Goal: Task Accomplishment & Management: Use online tool/utility

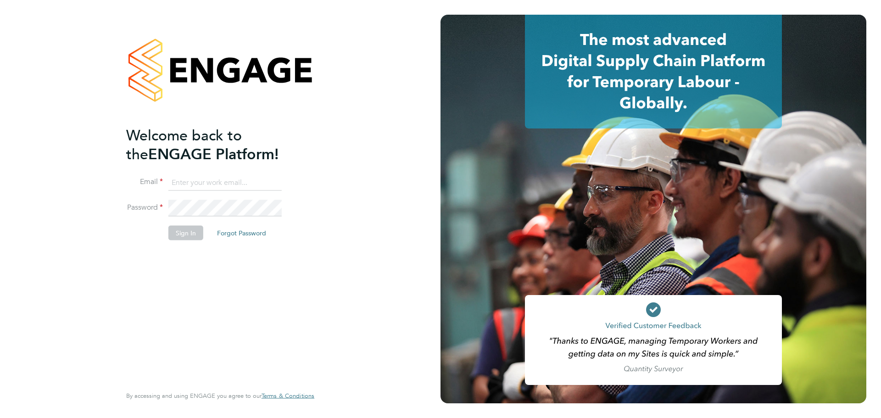
type input "patrick.farrell@randstad.co.uk"
click at [193, 231] on button "Sign In" at bounding box center [185, 232] width 35 height 15
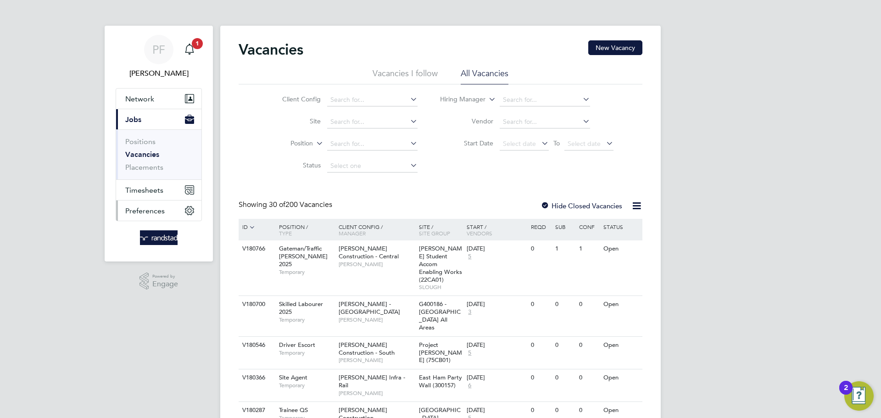
click at [145, 205] on button "Preferences" at bounding box center [158, 211] width 85 height 20
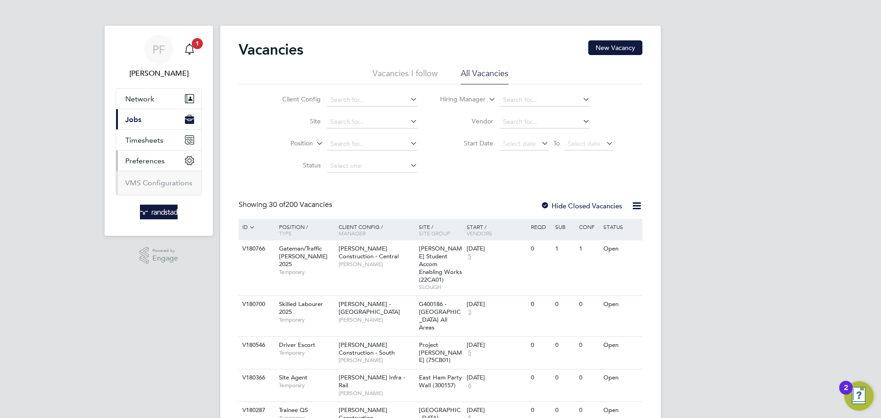
click at [146, 151] on button "Preferences" at bounding box center [158, 161] width 85 height 20
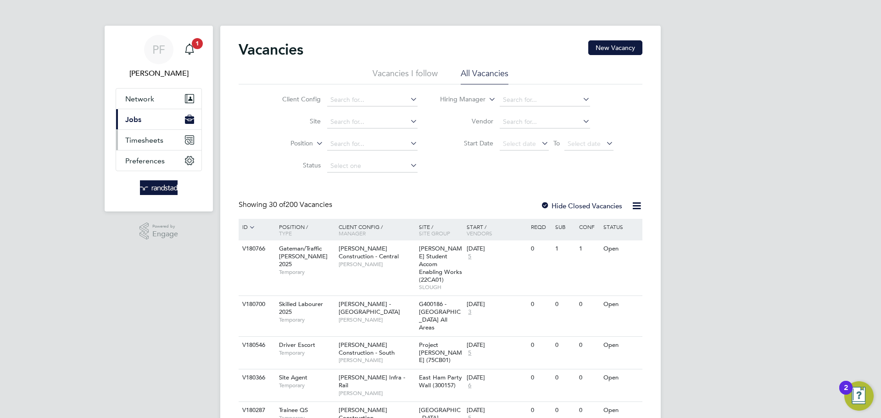
click at [144, 143] on span "Timesheets" at bounding box center [144, 140] width 38 height 9
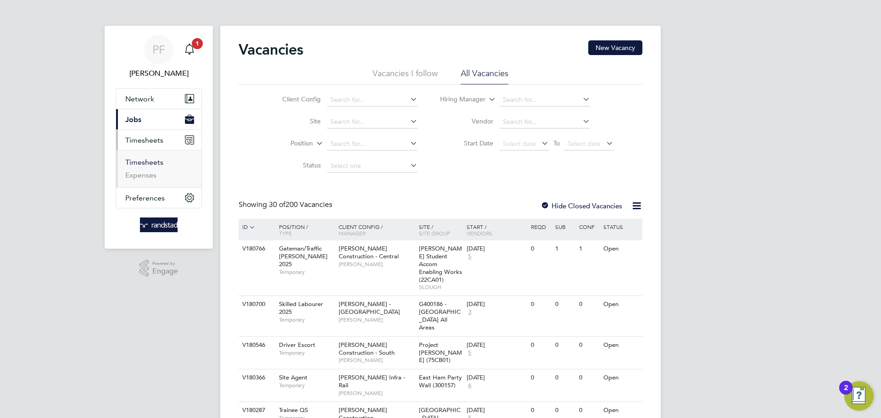
click at [145, 163] on link "Timesheets" at bounding box center [144, 162] width 38 height 9
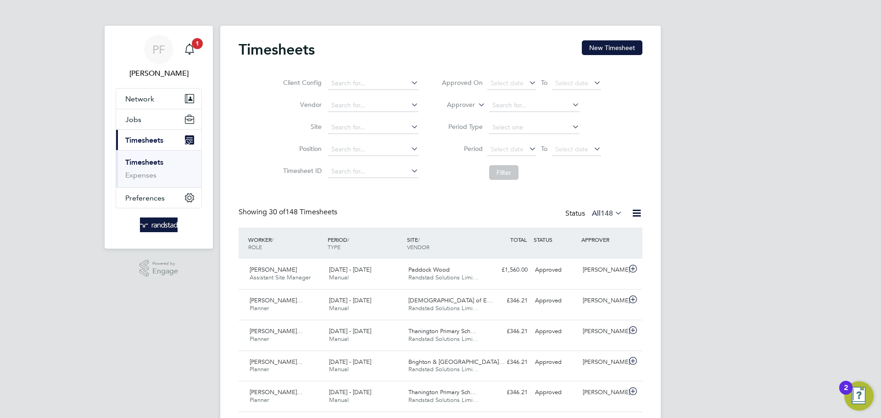
click at [616, 43] on button "New Timesheet" at bounding box center [612, 47] width 61 height 15
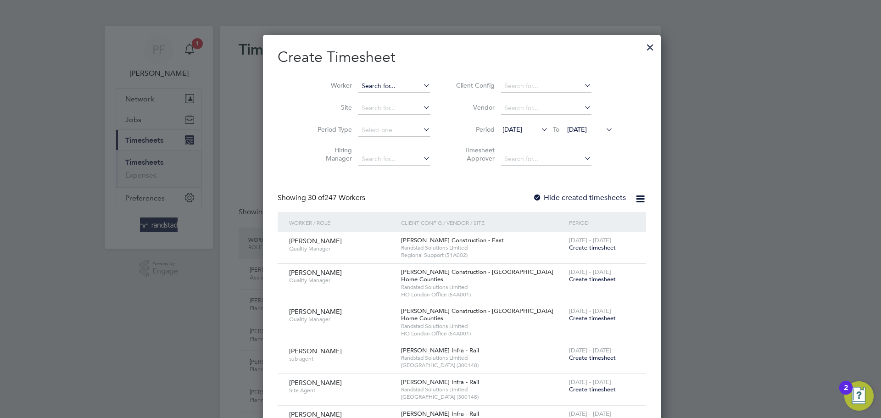
click at [376, 87] on input at bounding box center [394, 86] width 72 height 13
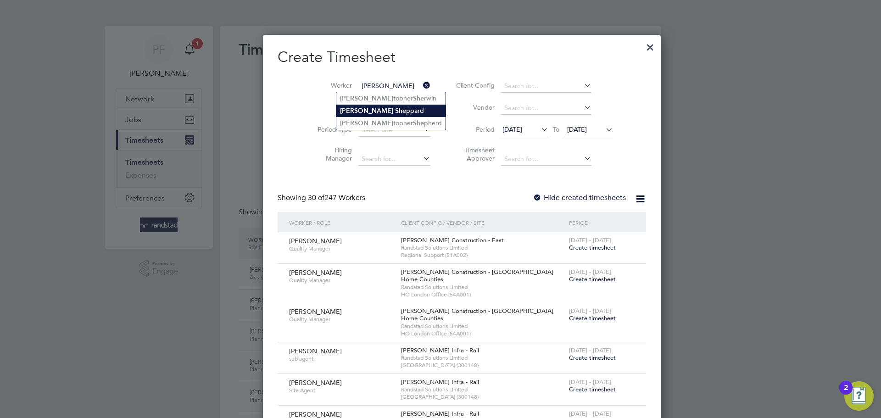
click at [383, 112] on li "[PERSON_NAME] She ppard" at bounding box center [390, 111] width 109 height 12
type input "[PERSON_NAME]"
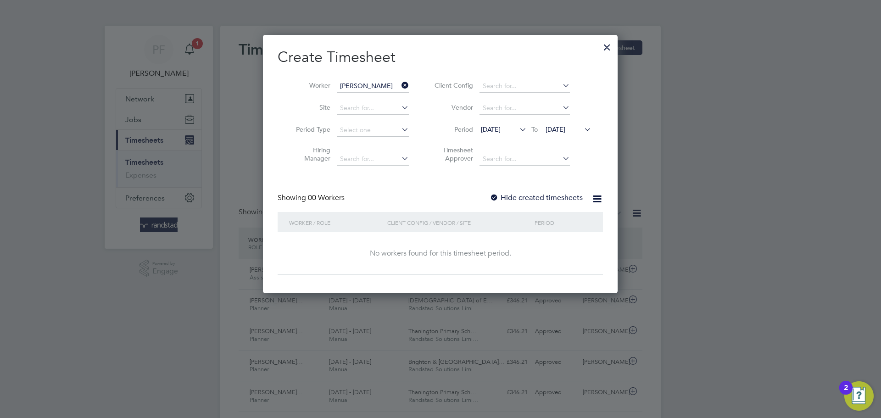
click at [495, 197] on div at bounding box center [494, 198] width 9 height 9
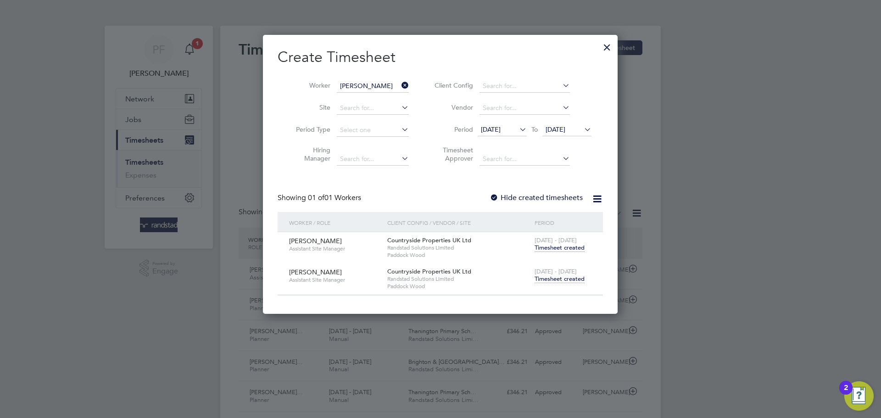
click at [549, 280] on span "Timesheet created" at bounding box center [560, 279] width 50 height 8
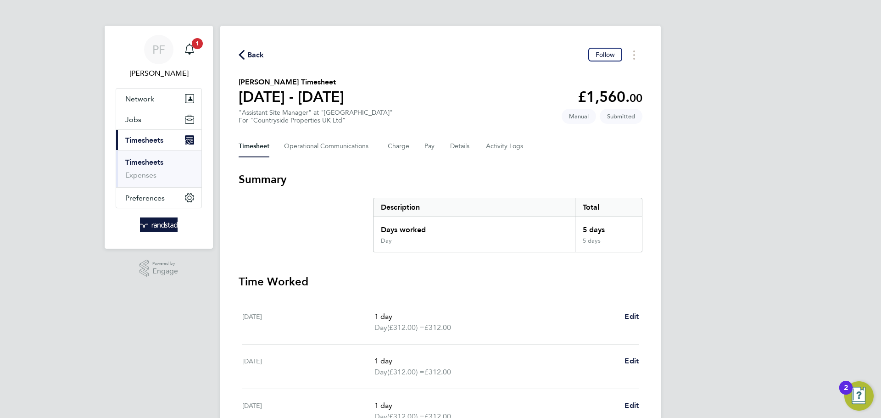
click at [262, 60] on div "Back Follow" at bounding box center [441, 55] width 404 height 14
click at [256, 56] on span "Back" at bounding box center [255, 55] width 17 height 11
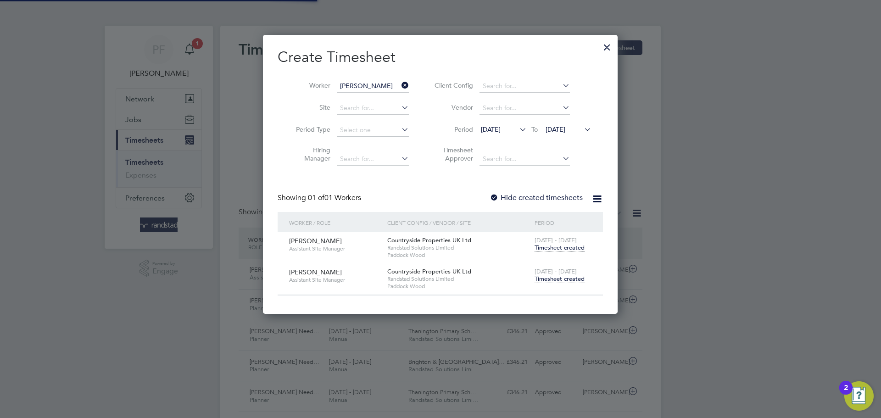
click at [400, 86] on icon at bounding box center [400, 85] width 0 height 13
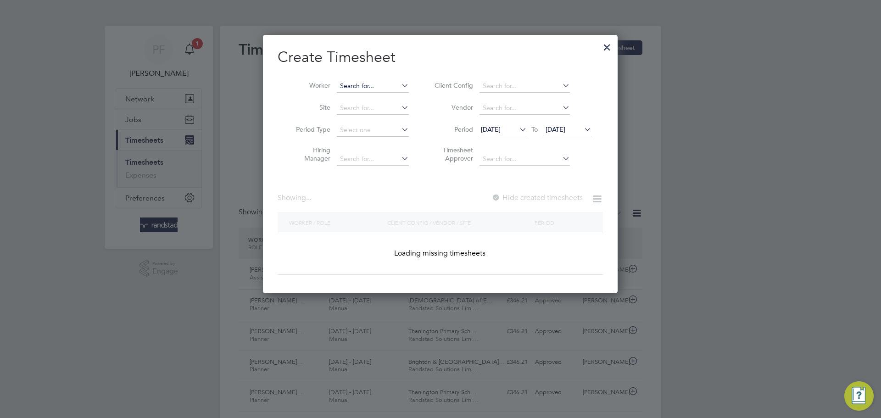
click at [369, 87] on input at bounding box center [373, 86] width 72 height 13
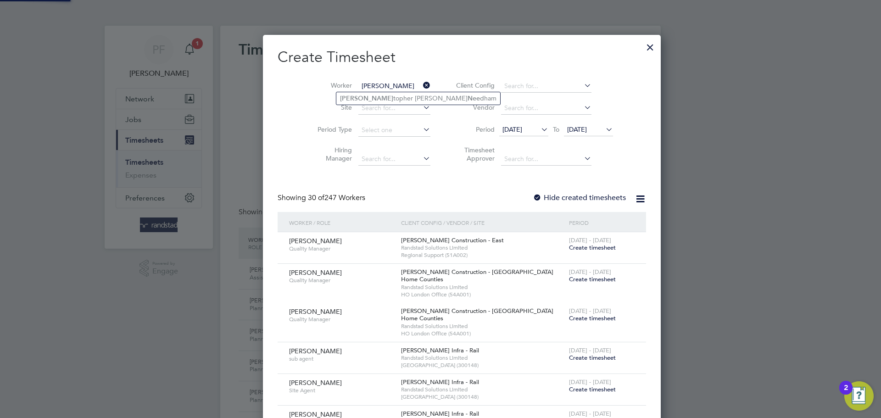
click at [389, 101] on li "[PERSON_NAME] [PERSON_NAME]" at bounding box center [418, 98] width 164 height 12
type input "[PERSON_NAME]"
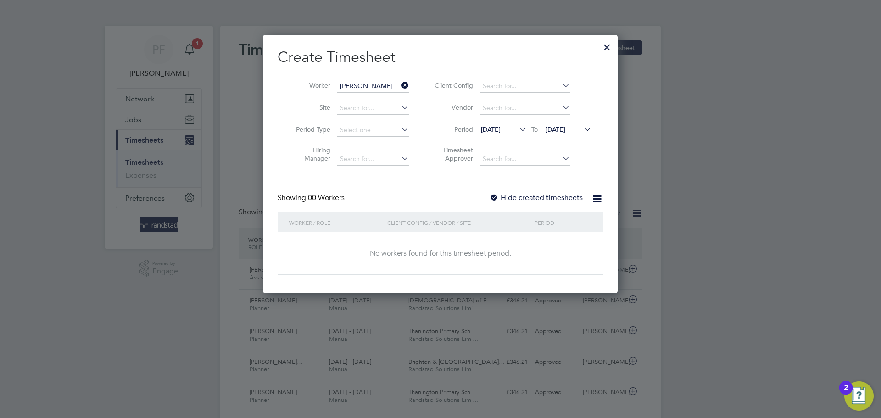
click at [498, 199] on div at bounding box center [494, 198] width 9 height 9
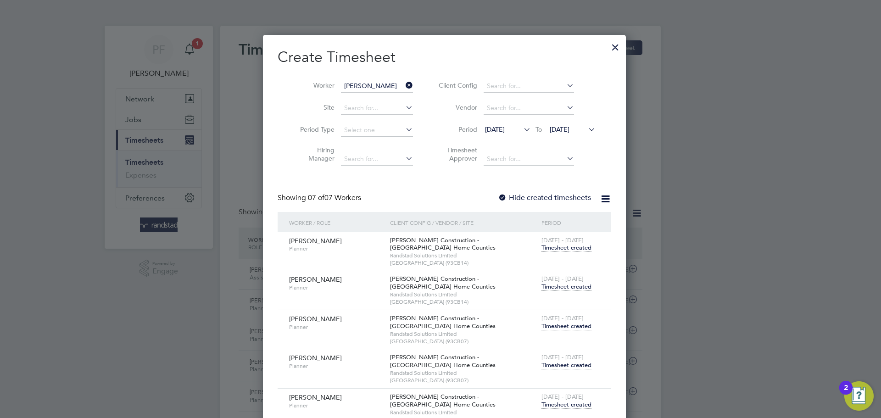
click at [555, 287] on span "Timesheet created" at bounding box center [567, 287] width 50 height 8
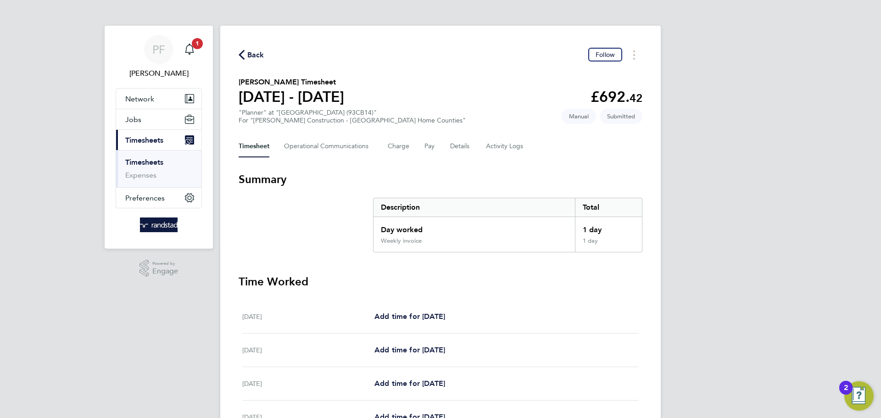
click at [258, 58] on span "Back" at bounding box center [255, 55] width 17 height 11
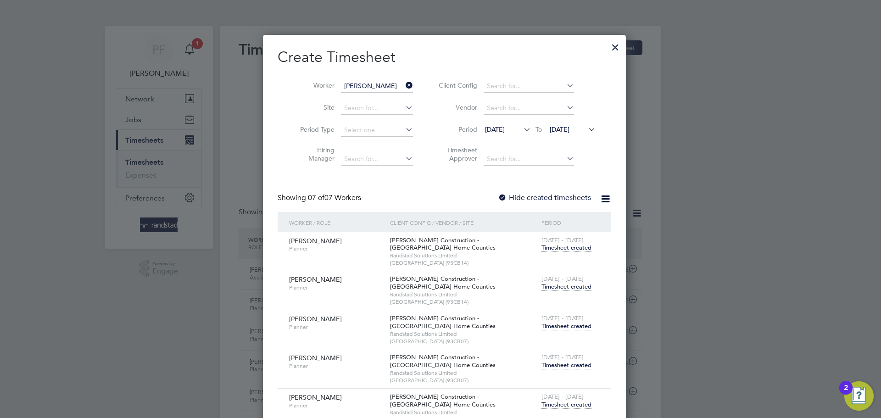
click at [581, 287] on span "Timesheet created" at bounding box center [567, 287] width 50 height 8
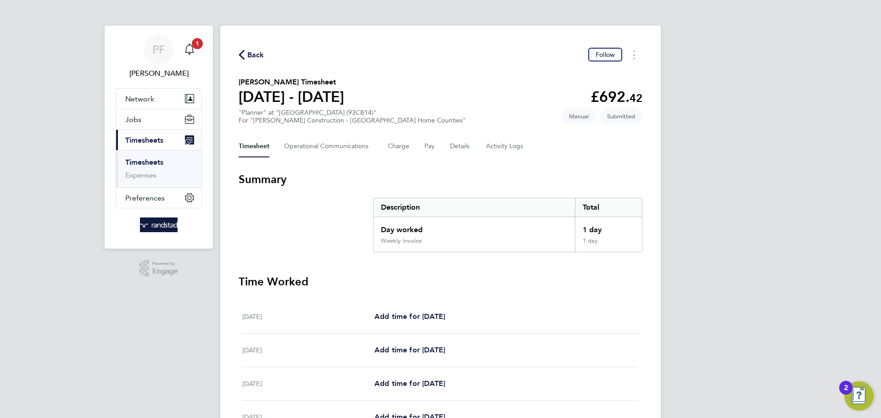
click at [254, 51] on span "Back" at bounding box center [255, 55] width 17 height 11
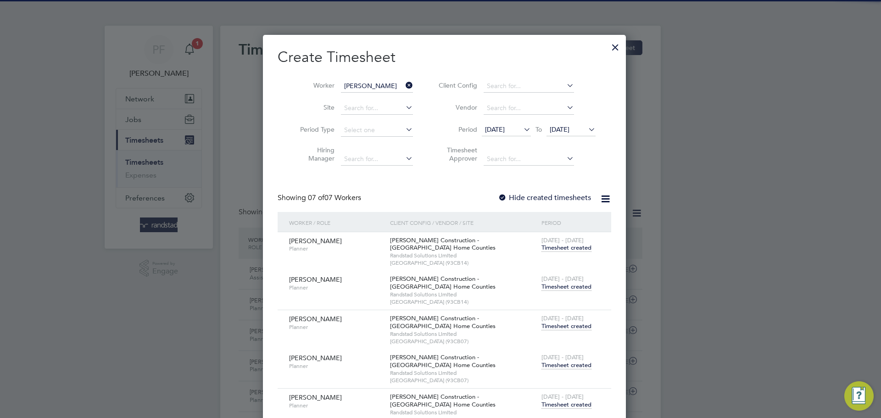
scroll to position [23, 80]
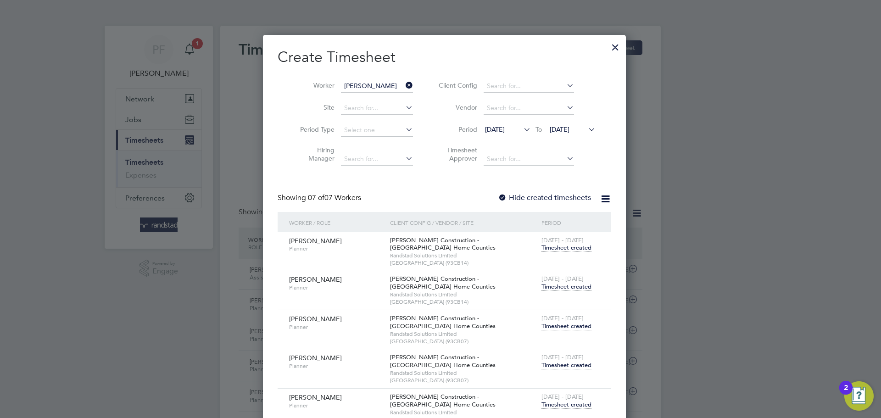
click at [562, 365] on span "Timesheet created" at bounding box center [567, 365] width 50 height 8
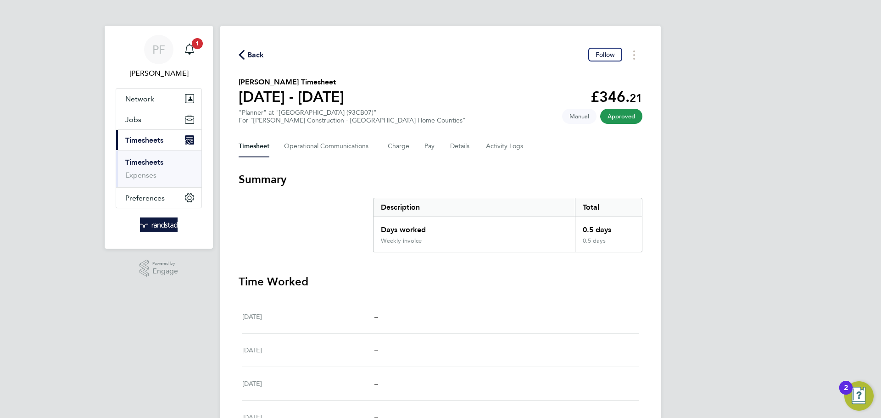
click at [246, 54] on span "Back" at bounding box center [252, 54] width 26 height 9
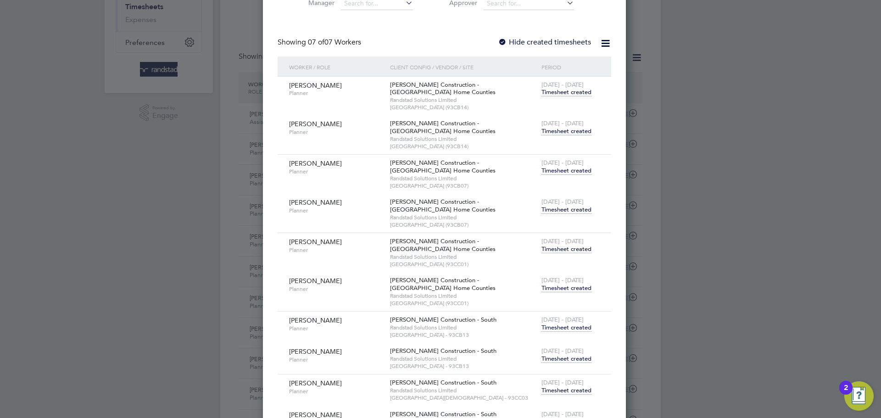
click at [556, 284] on span "Timesheet created" at bounding box center [567, 288] width 50 height 8
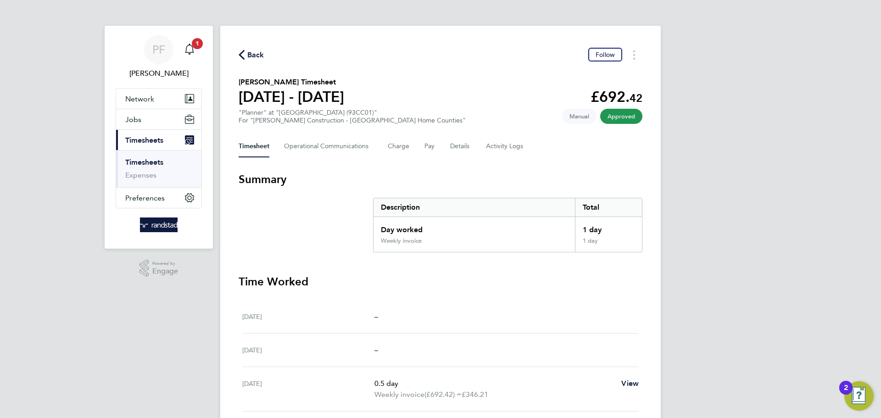
click at [243, 50] on icon "button" at bounding box center [242, 55] width 6 height 10
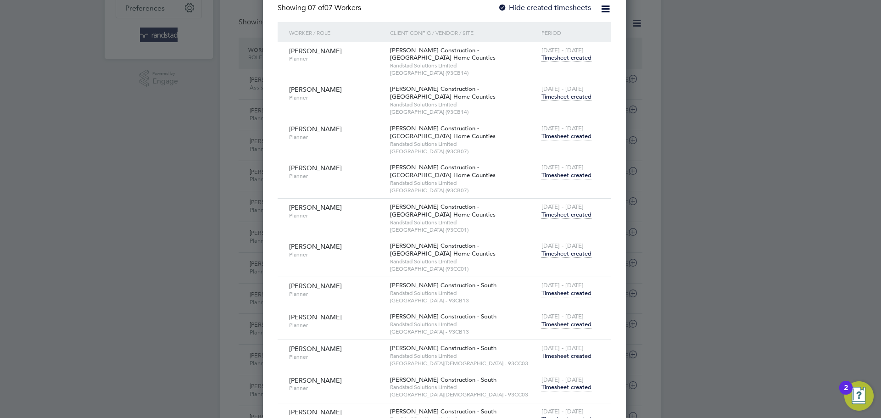
click at [576, 321] on span "Timesheet created" at bounding box center [567, 324] width 50 height 8
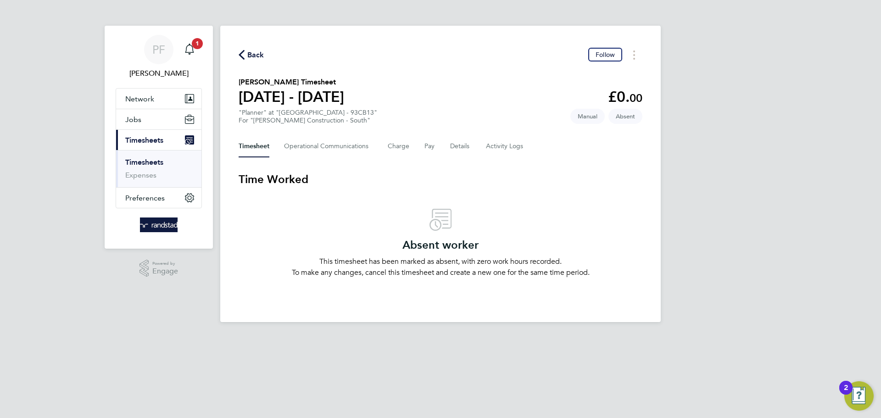
click at [249, 57] on span "Back" at bounding box center [255, 55] width 17 height 11
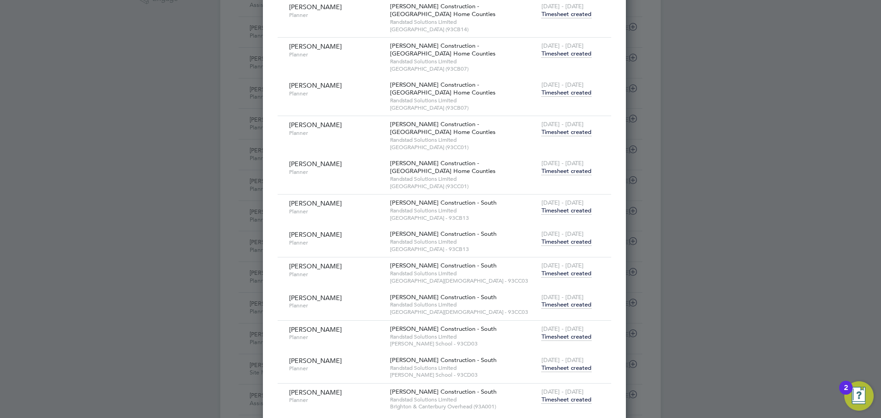
click at [555, 301] on span "Timesheet created" at bounding box center [567, 305] width 50 height 8
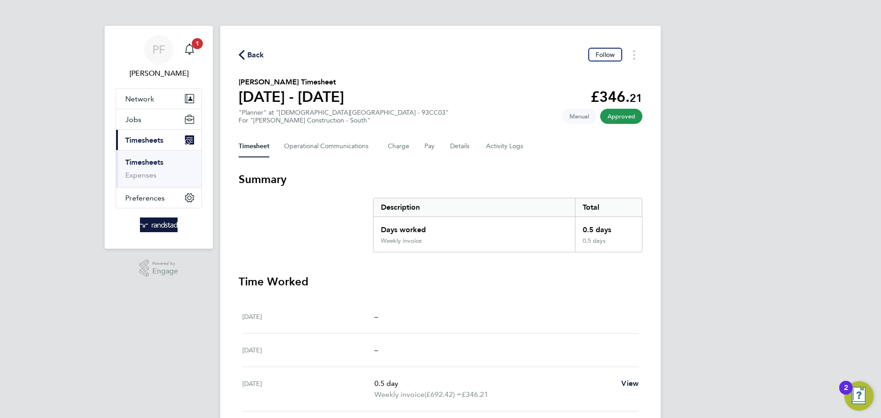
click at [258, 61] on div "Back Follow" at bounding box center [441, 55] width 404 height 14
click at [254, 56] on span "Back" at bounding box center [255, 55] width 17 height 11
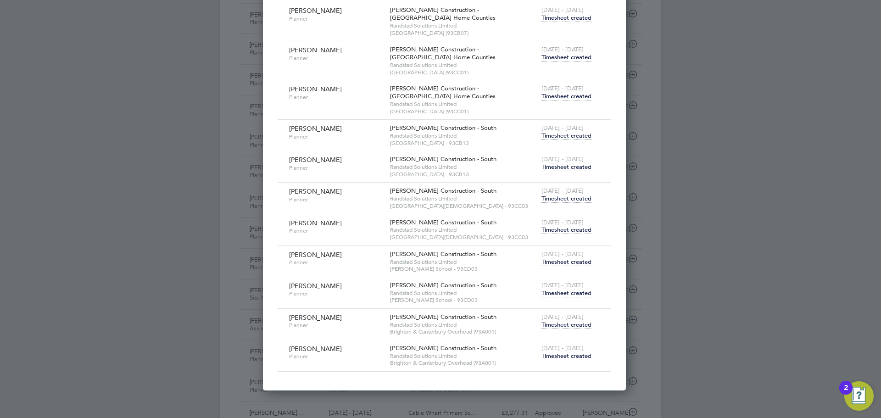
click at [549, 294] on span "Timesheet created" at bounding box center [567, 293] width 50 height 8
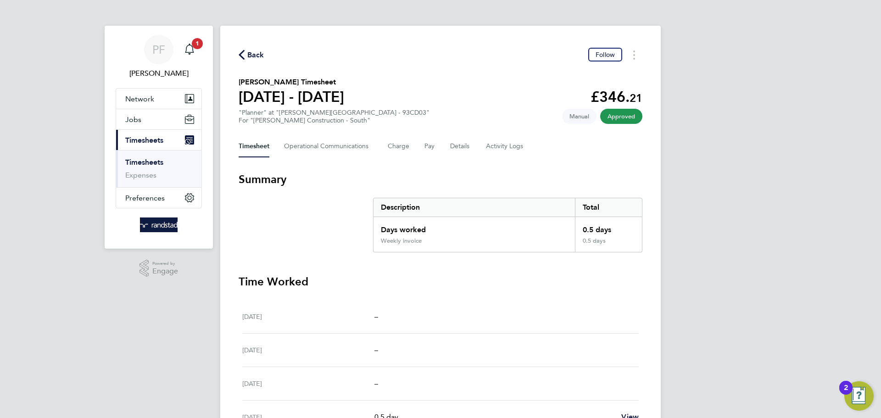
click at [242, 58] on icon "button" at bounding box center [242, 55] width 6 height 10
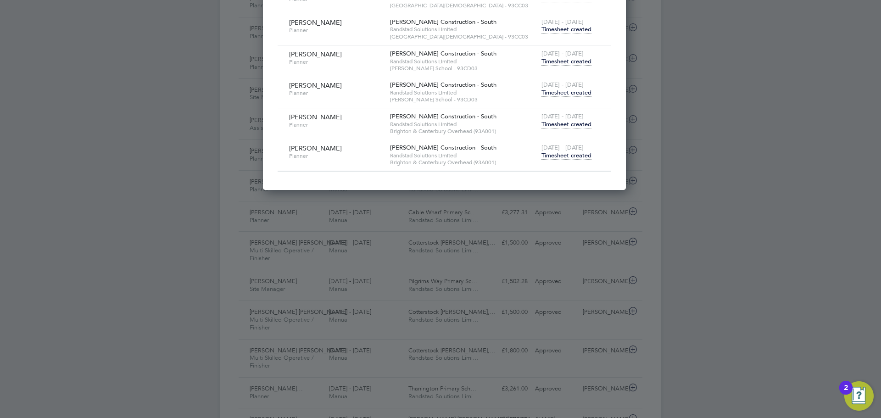
click at [559, 153] on span "Timesheet created" at bounding box center [567, 155] width 50 height 8
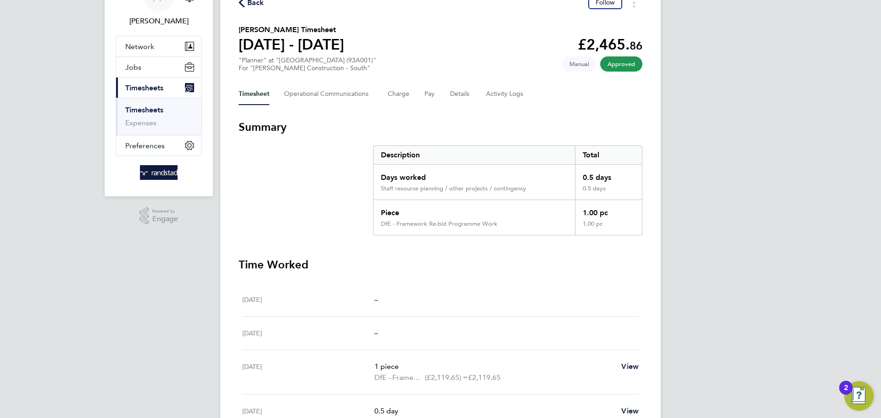
click at [251, 4] on span "Back" at bounding box center [255, 2] width 17 height 11
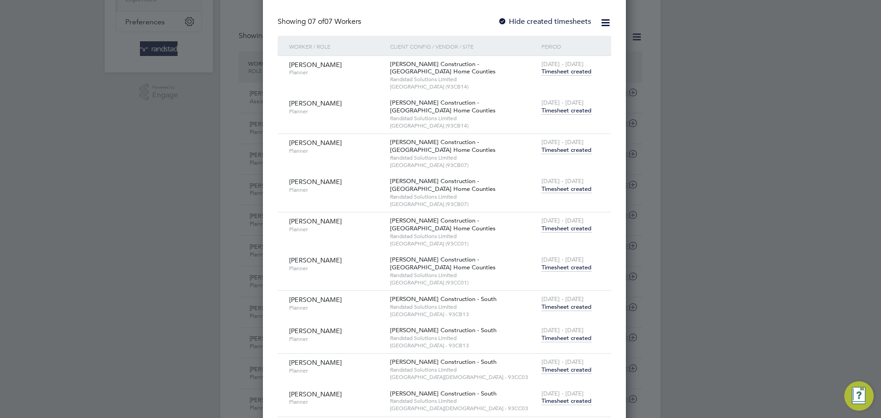
click at [546, 337] on span "Timesheet created" at bounding box center [567, 338] width 50 height 8
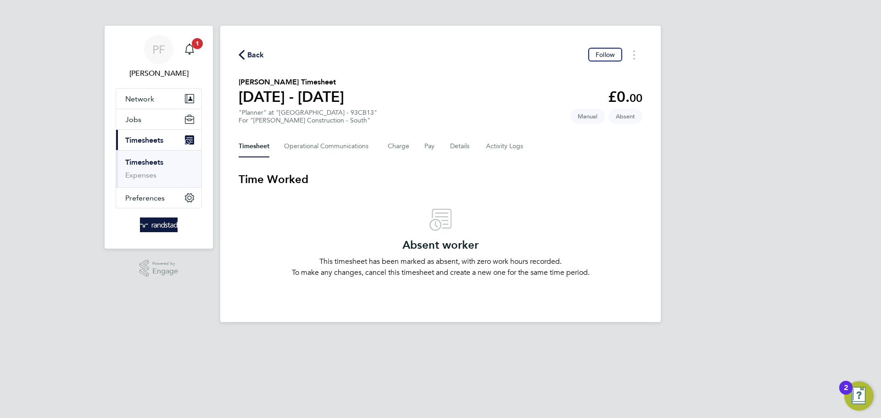
click at [256, 53] on span "Back" at bounding box center [255, 55] width 17 height 11
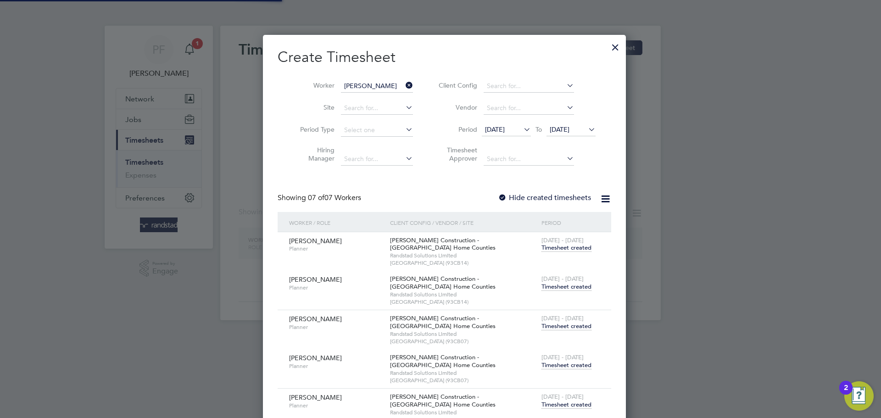
click at [404, 85] on icon at bounding box center [404, 85] width 0 height 13
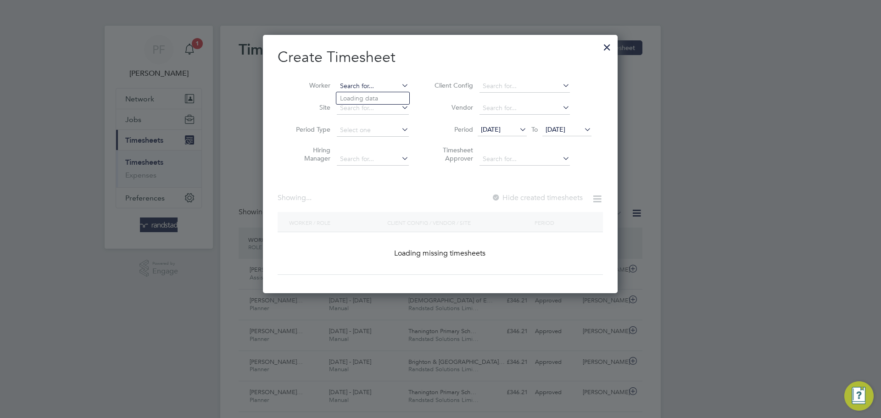
click at [367, 83] on input at bounding box center [373, 86] width 72 height 13
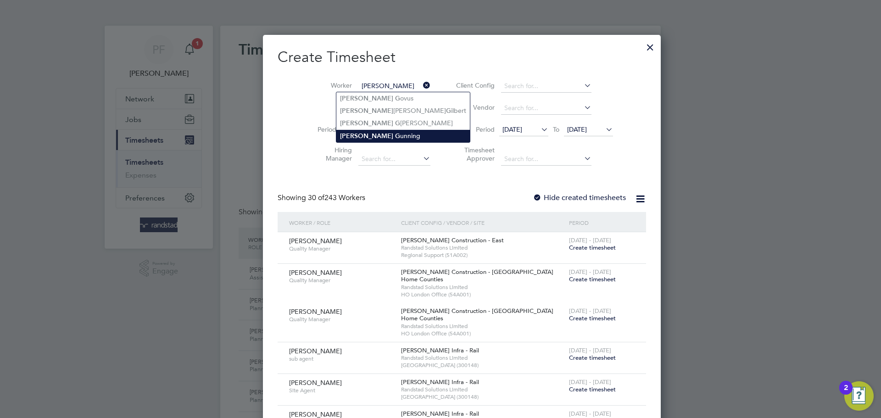
click at [384, 134] on li "[PERSON_NAME]" at bounding box center [403, 136] width 134 height 12
type input "[PERSON_NAME]"
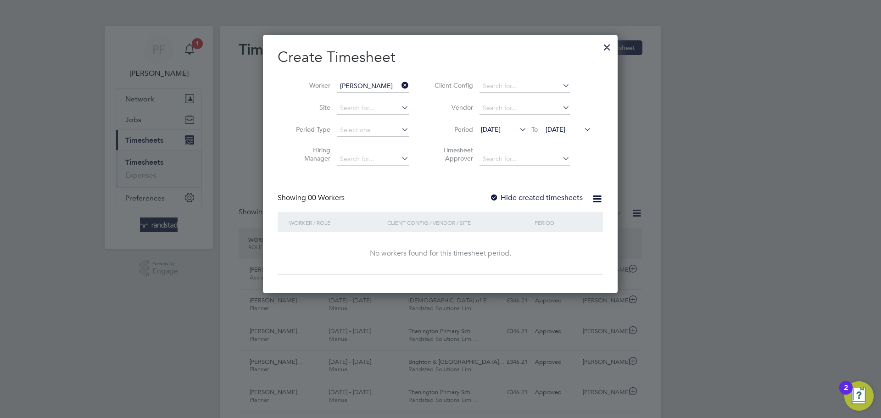
click at [495, 197] on div at bounding box center [494, 198] width 9 height 9
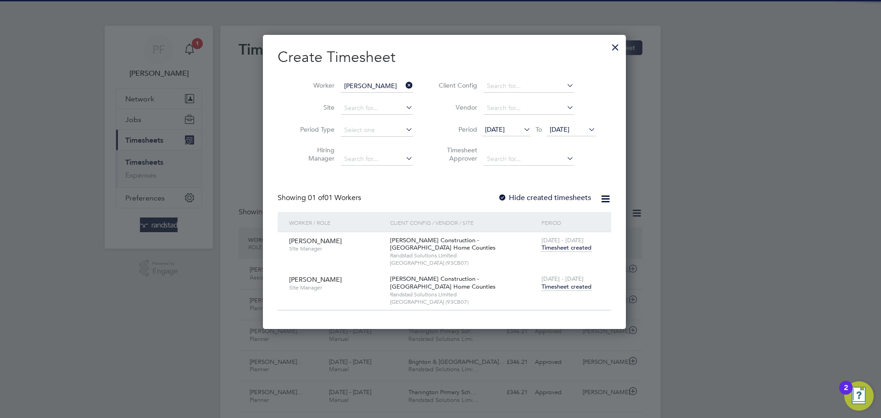
click at [559, 289] on span "Timesheet created" at bounding box center [567, 287] width 50 height 8
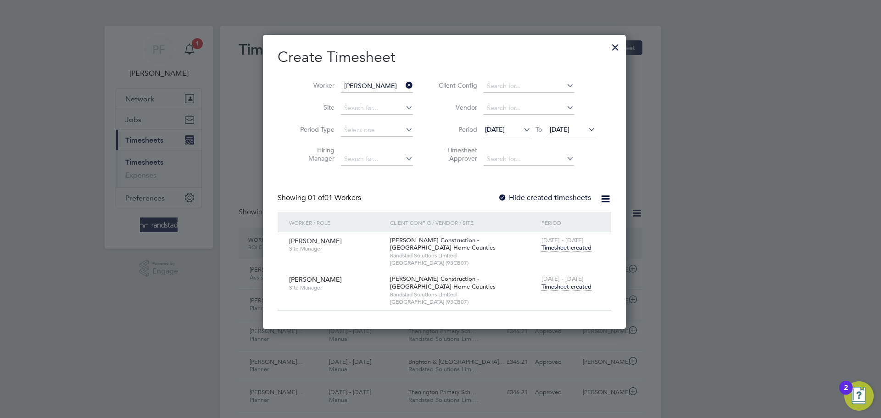
click at [612, 47] on div at bounding box center [615, 45] width 17 height 17
